Goal: Task Accomplishment & Management: Use online tool/utility

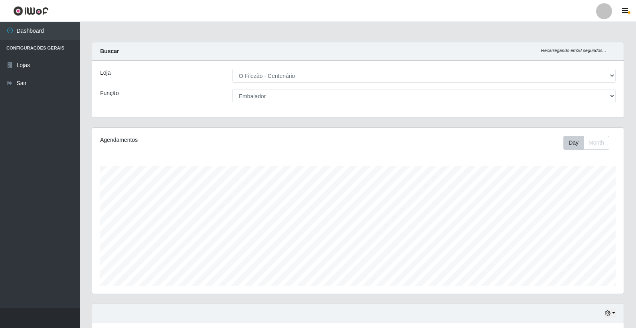
select select "203"
select select "1"
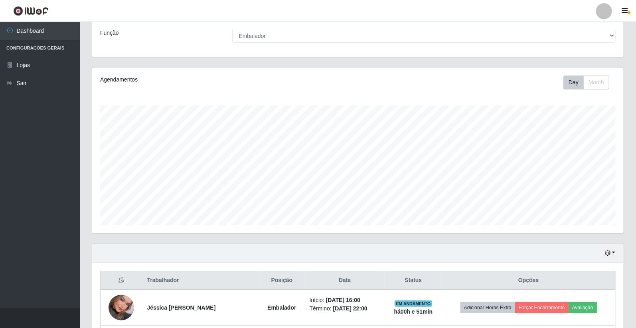
scroll to position [202, 0]
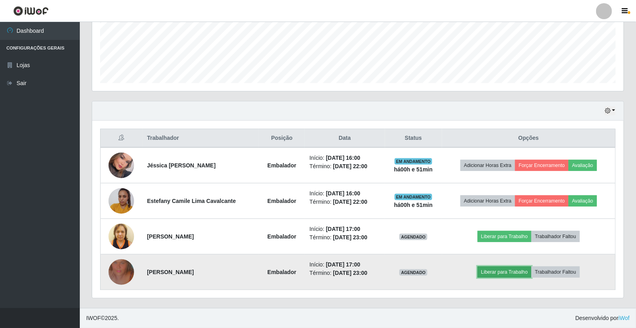
click at [525, 270] on button "Liberar para Trabalho" at bounding box center [505, 271] width 54 height 11
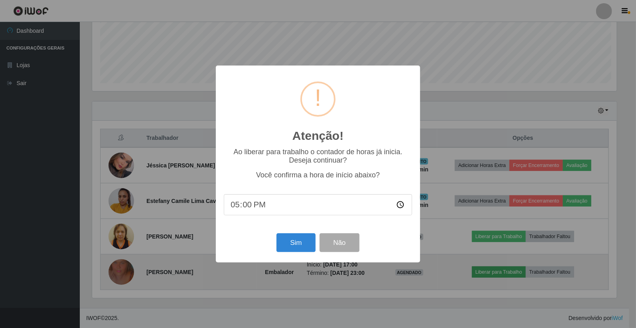
scroll to position [165, 527]
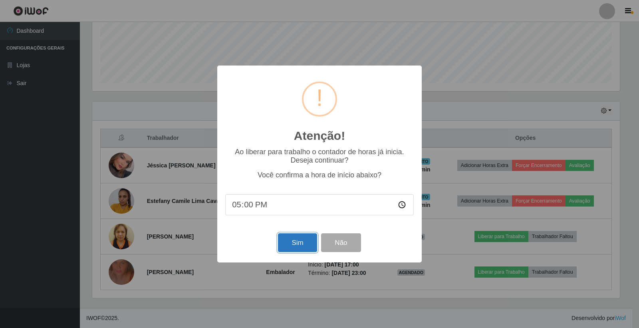
click at [299, 246] on button "Sim" at bounding box center [297, 242] width 39 height 19
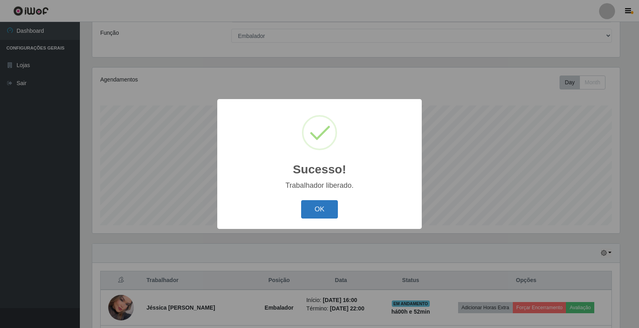
click at [319, 205] on button "OK" at bounding box center [319, 209] width 37 height 19
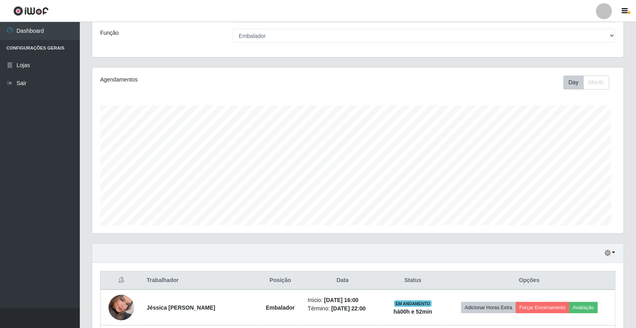
scroll to position [165, 532]
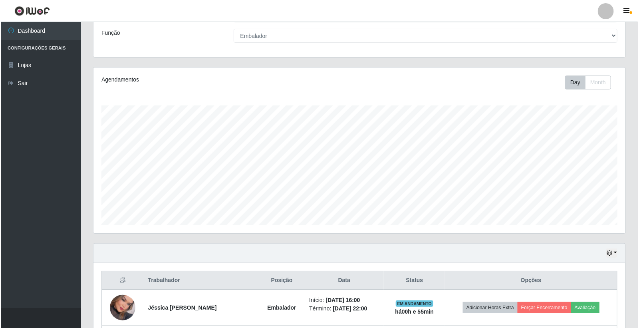
scroll to position [202, 0]
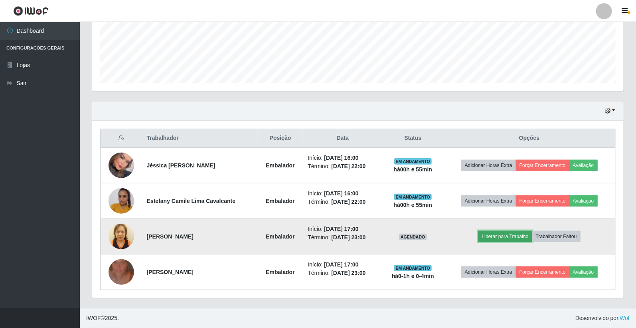
click at [509, 234] on button "Liberar para Trabalho" at bounding box center [506, 236] width 54 height 11
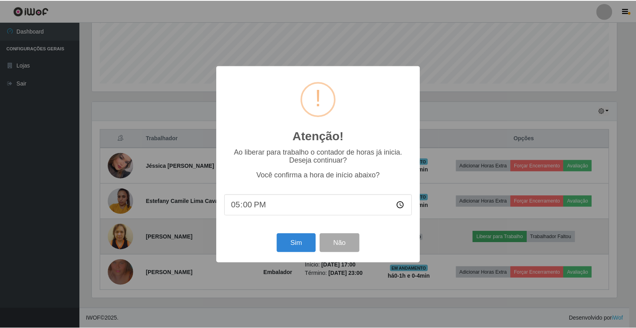
scroll to position [165, 527]
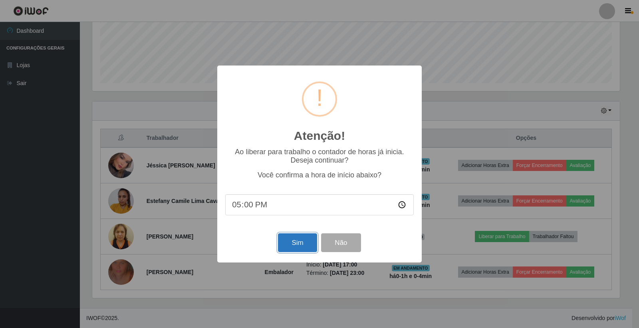
click at [310, 241] on button "Sim" at bounding box center [297, 242] width 39 height 19
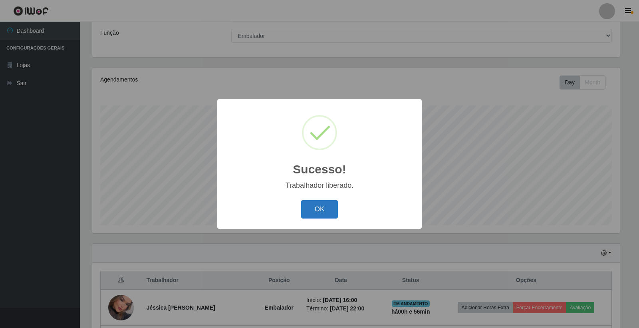
click at [310, 210] on button "OK" at bounding box center [319, 209] width 37 height 19
